Goal: Task Accomplishment & Management: Manage account settings

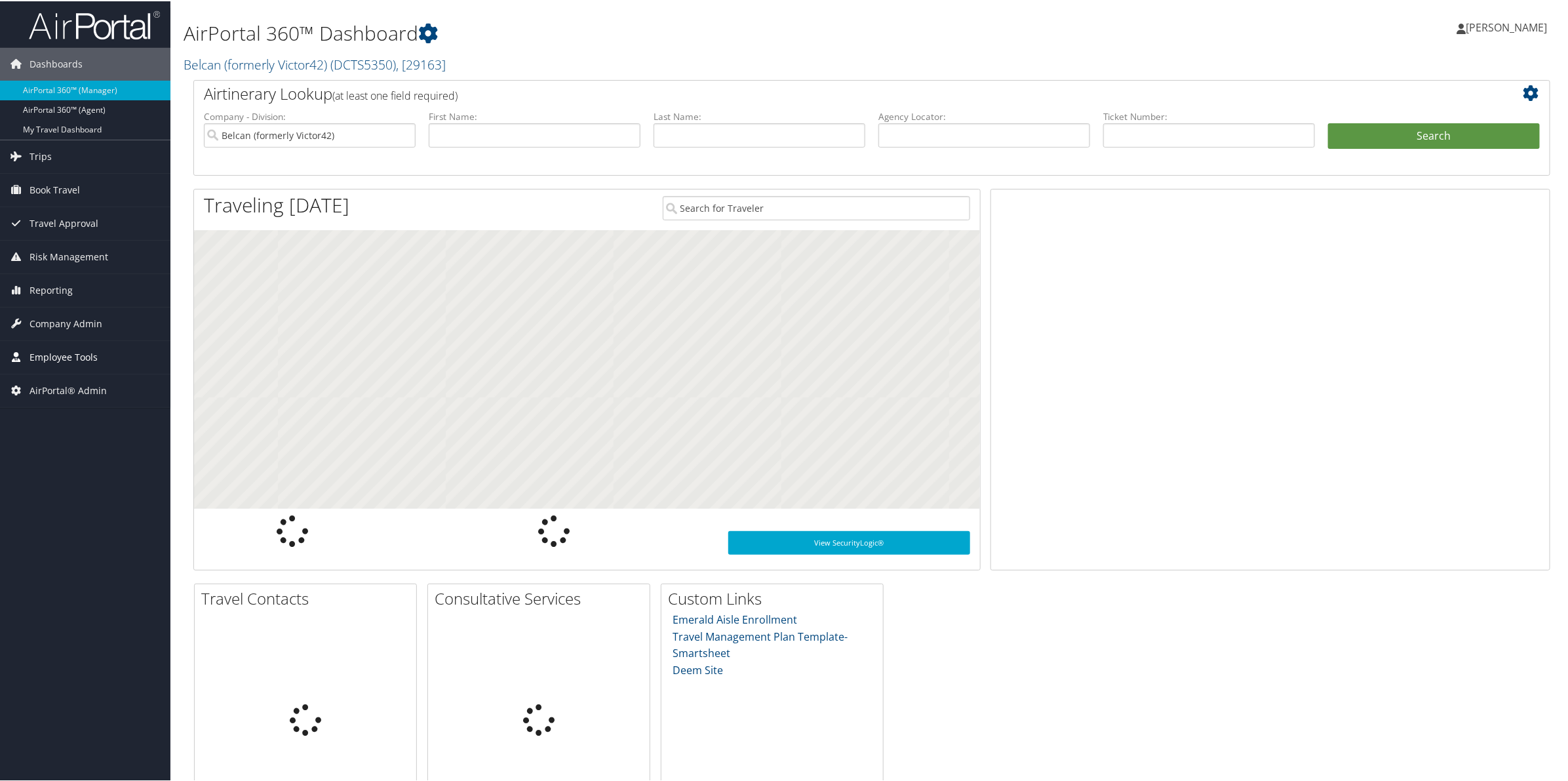
click at [27, 352] on link "Employee Tools" at bounding box center [85, 356] width 171 height 33
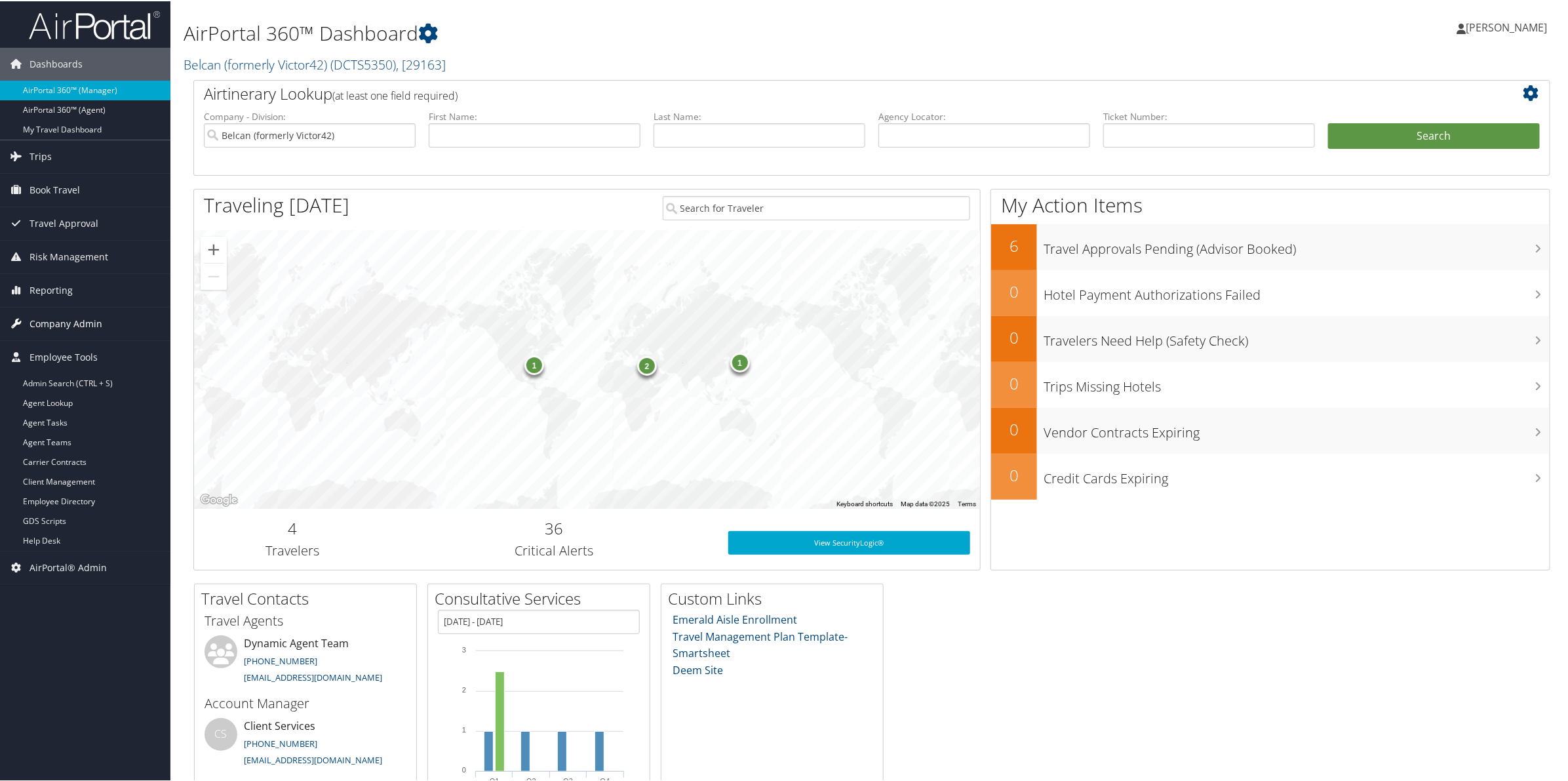
click at [51, 322] on span "Company Admin" at bounding box center [66, 323] width 73 height 33
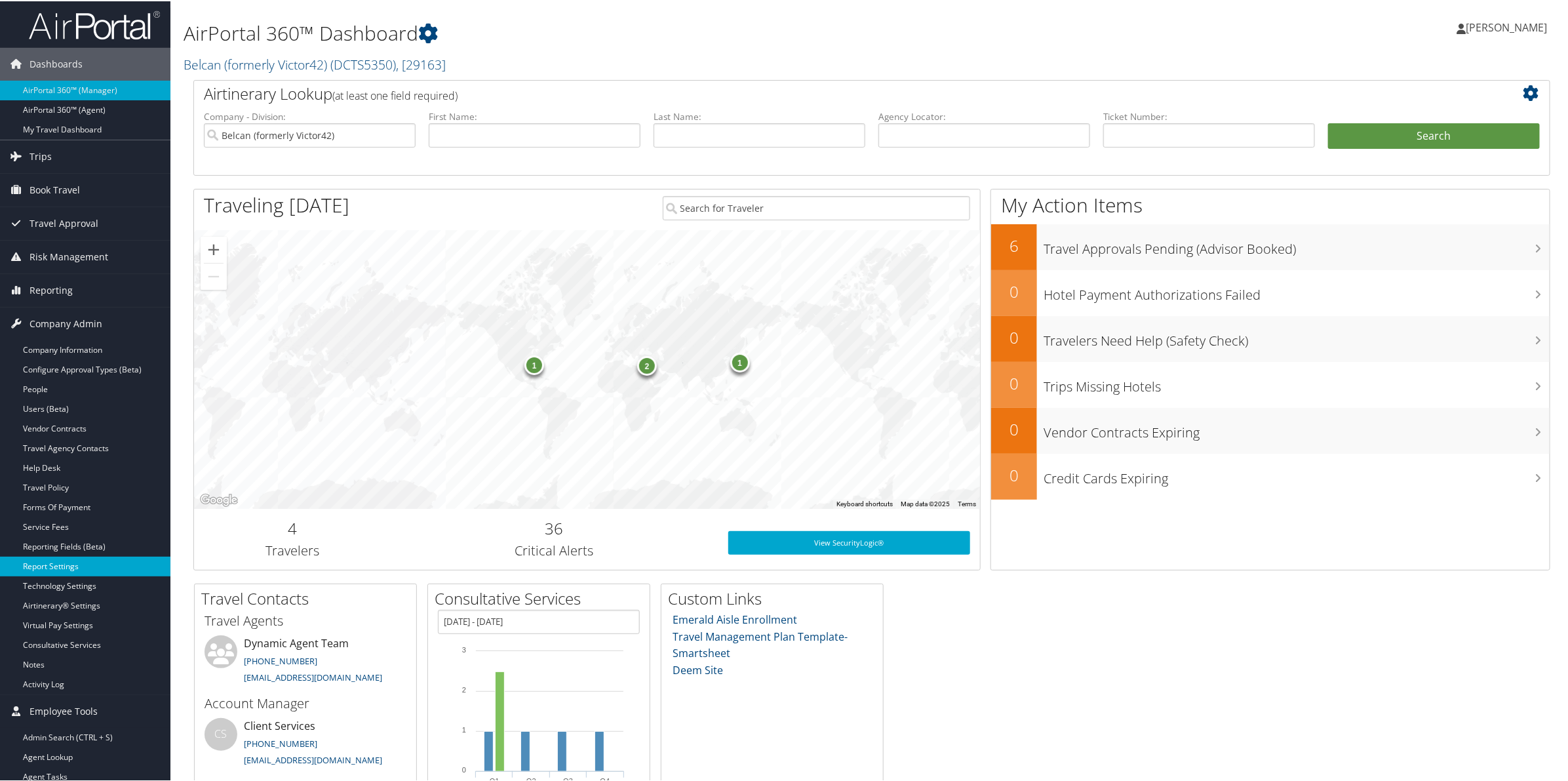
click at [56, 567] on link "Report Settings" at bounding box center [85, 565] width 171 height 20
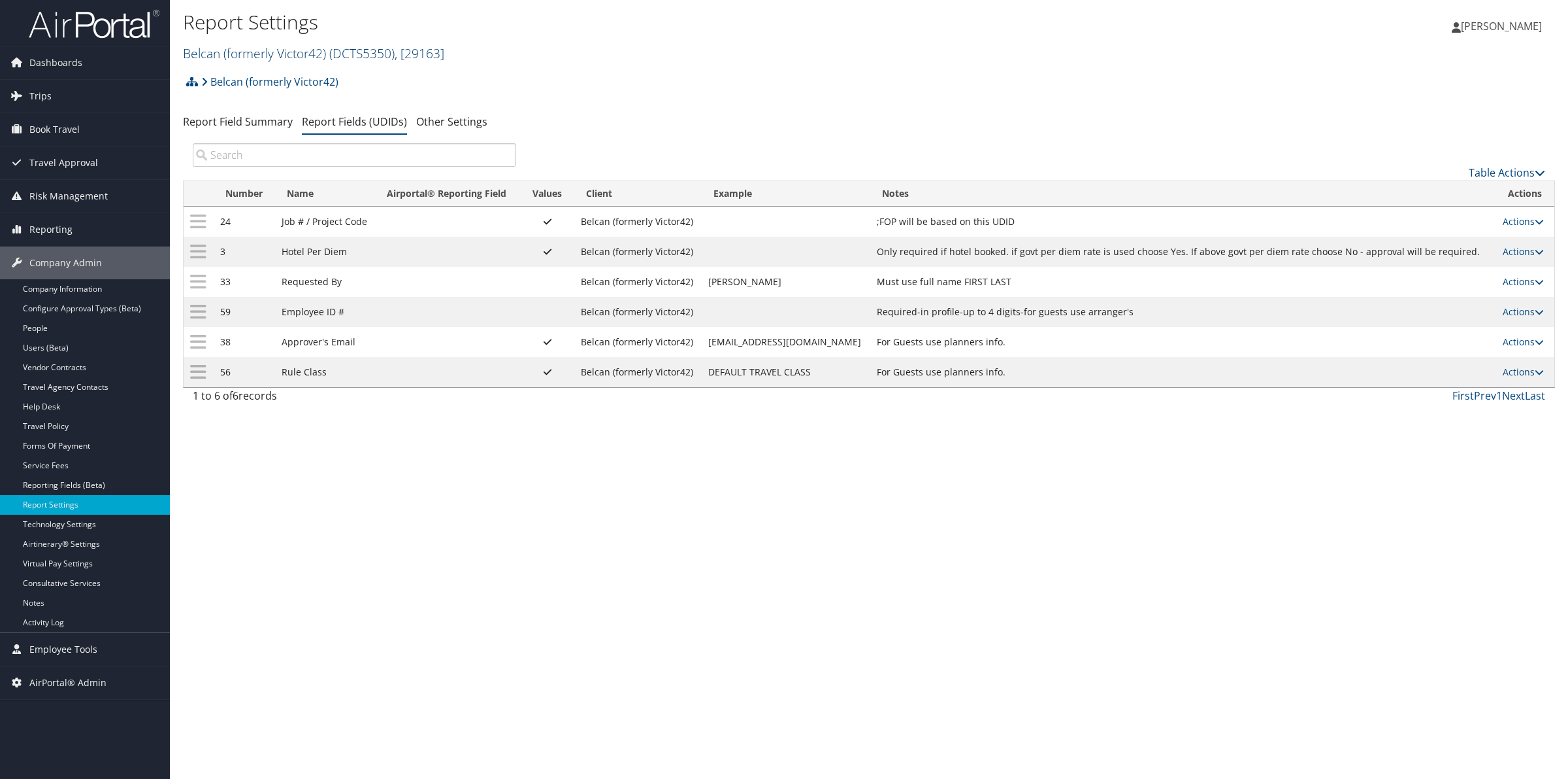
click at [270, 48] on link "Belcan (formerly Victor42) ( DCTS5350 ) , [ 29163 ]" at bounding box center [314, 53] width 261 height 17
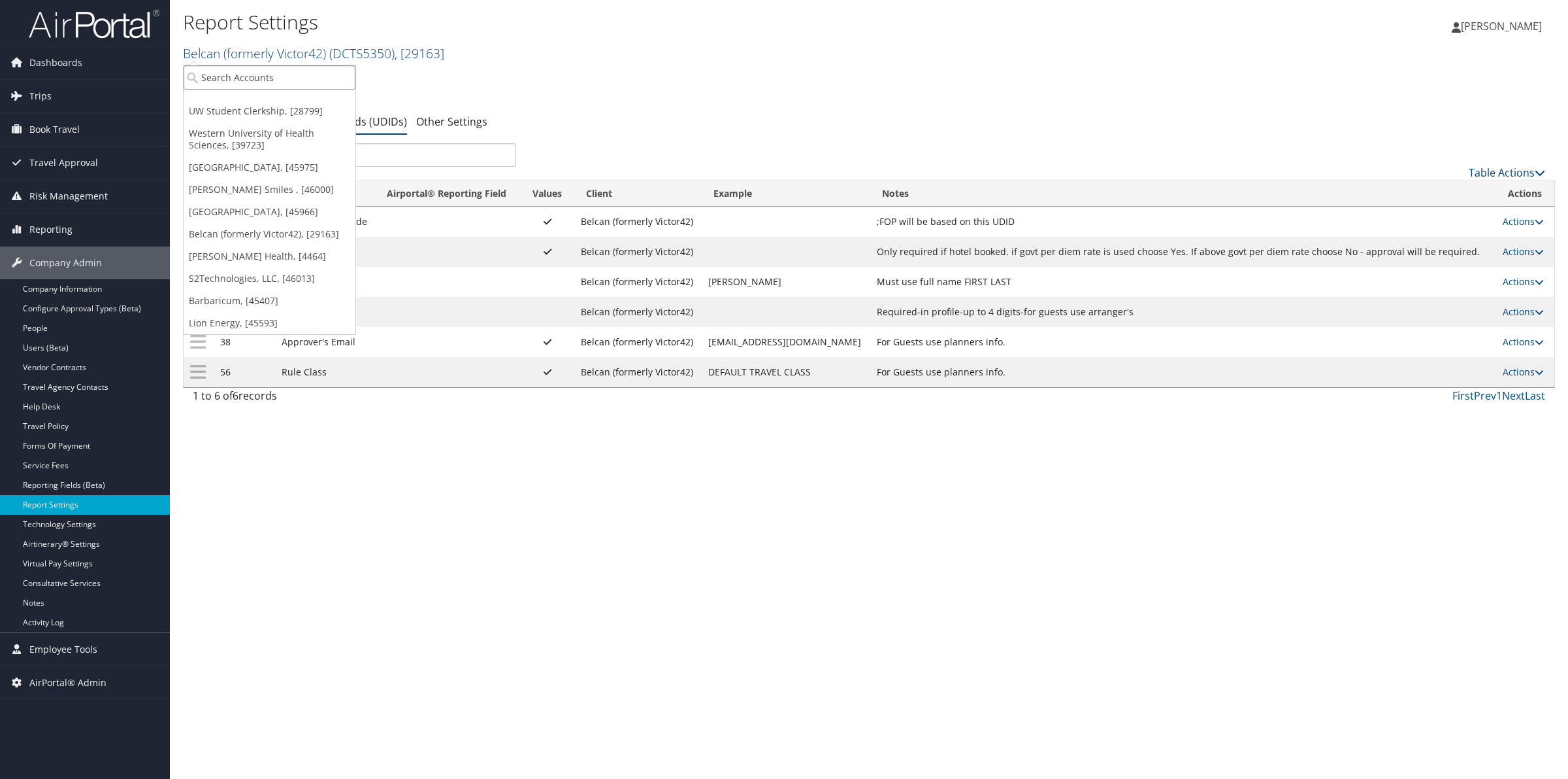
click at [267, 78] on input "search" at bounding box center [269, 77] width 172 height 24
type input "caltec"
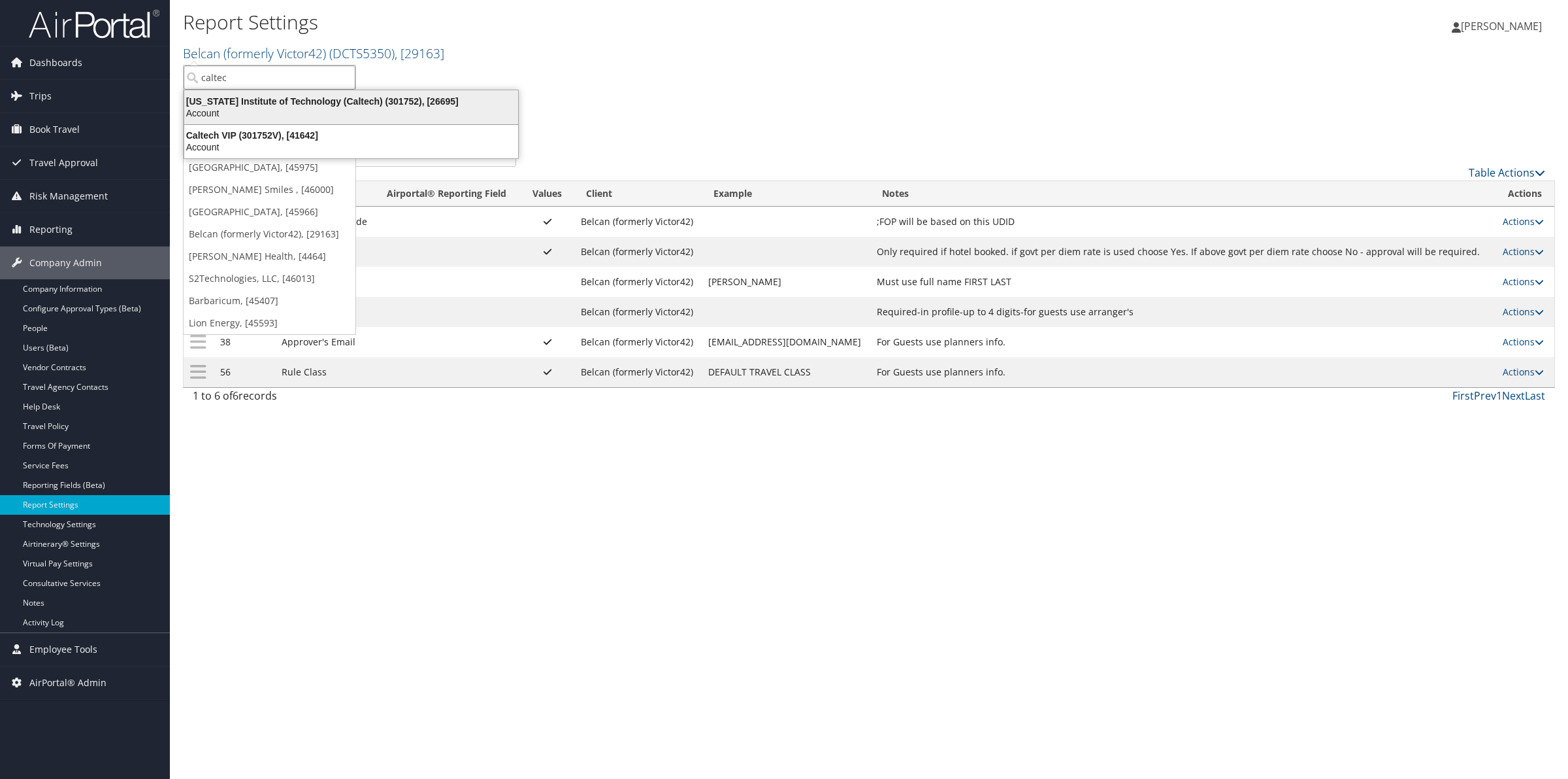
click at [260, 105] on div "California Institute of Technology (Caltech) (301752), [26695]" at bounding box center [352, 101] width 350 height 12
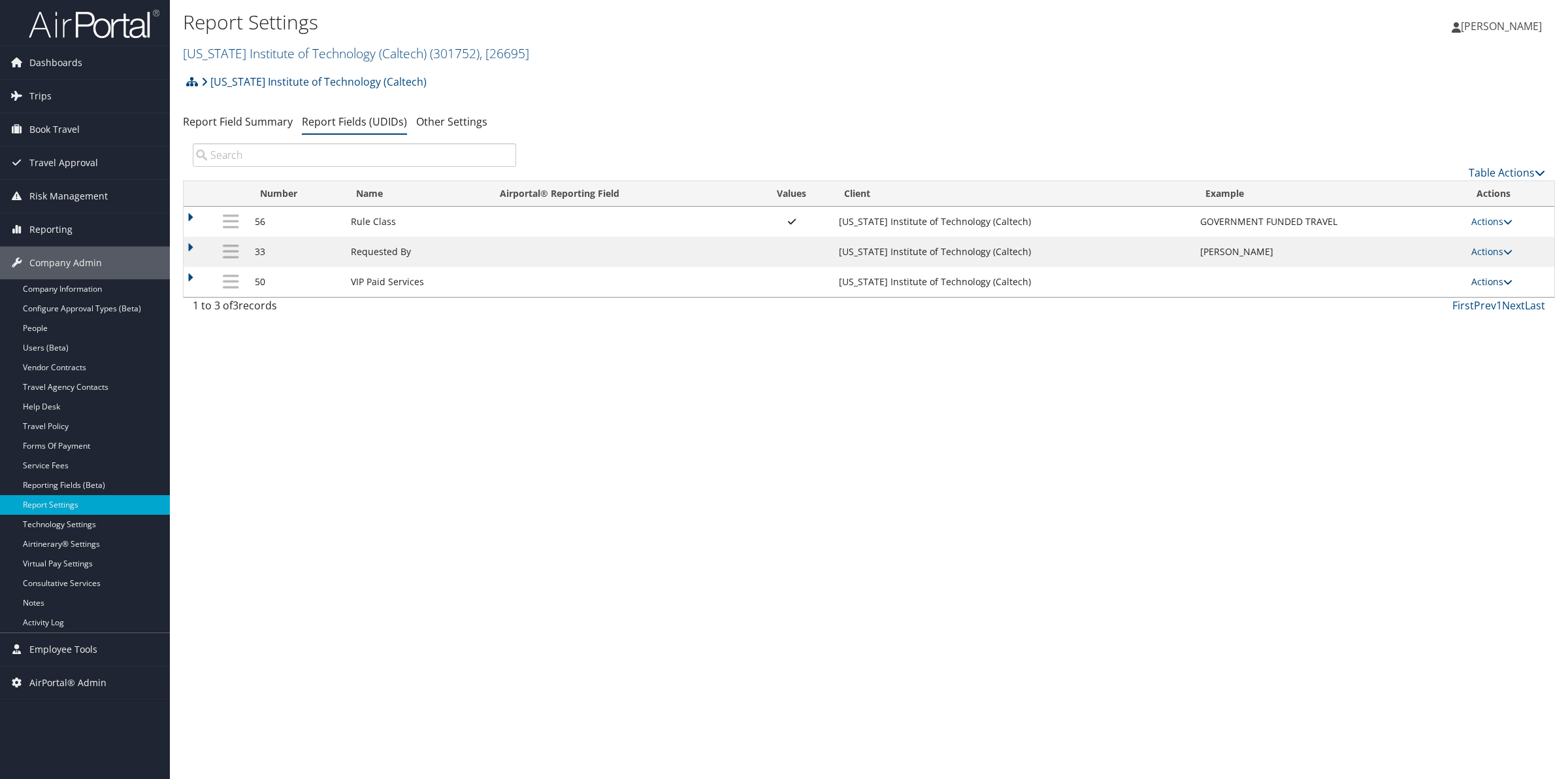
click at [1511, 284] on icon at bounding box center [1508, 281] width 9 height 9
click at [1442, 306] on link "Update Report Field Values" at bounding box center [1442, 302] width 141 height 22
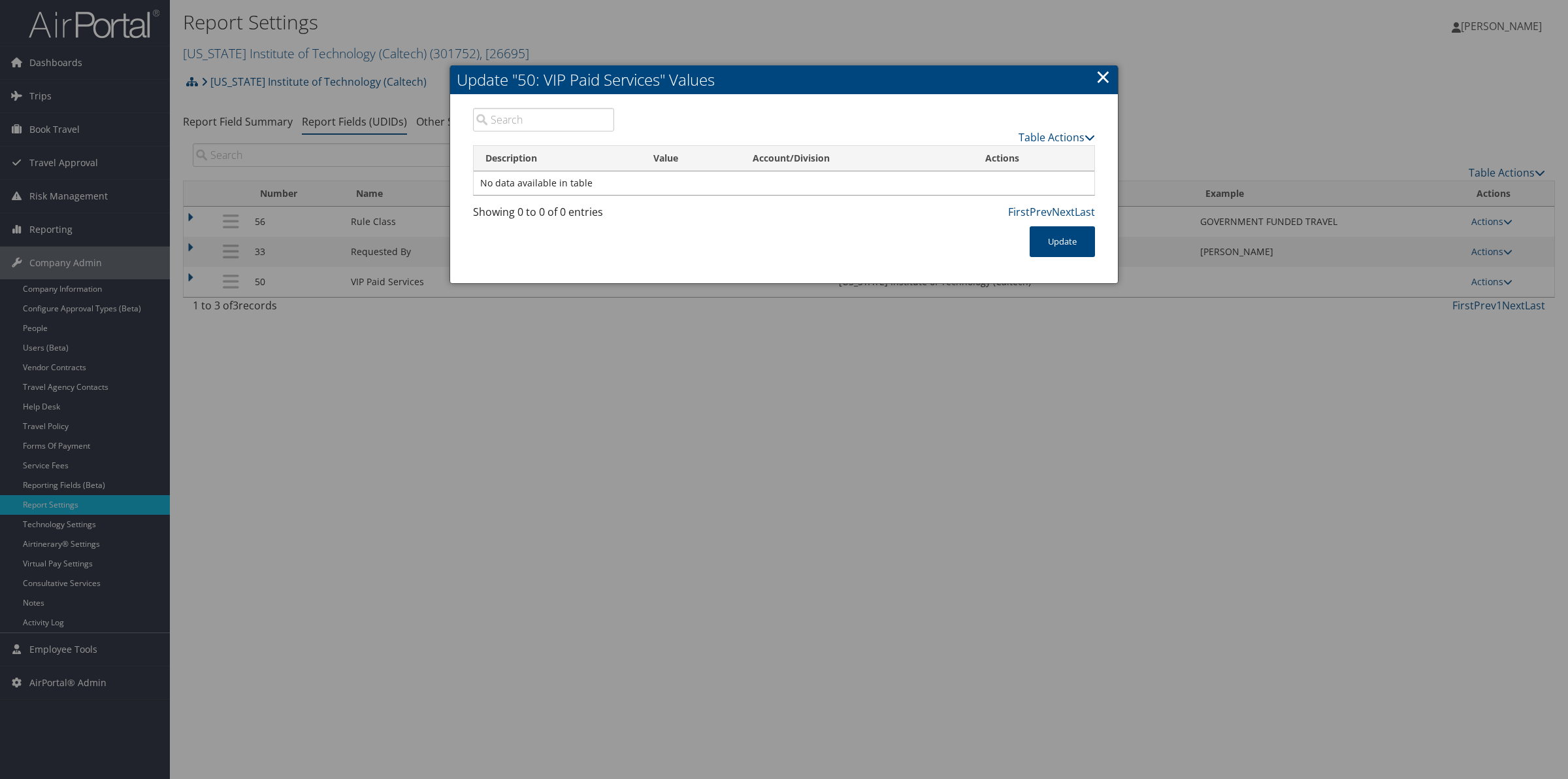
click at [1102, 77] on link "×" at bounding box center [1103, 76] width 15 height 26
